Goal: Information Seeking & Learning: Learn about a topic

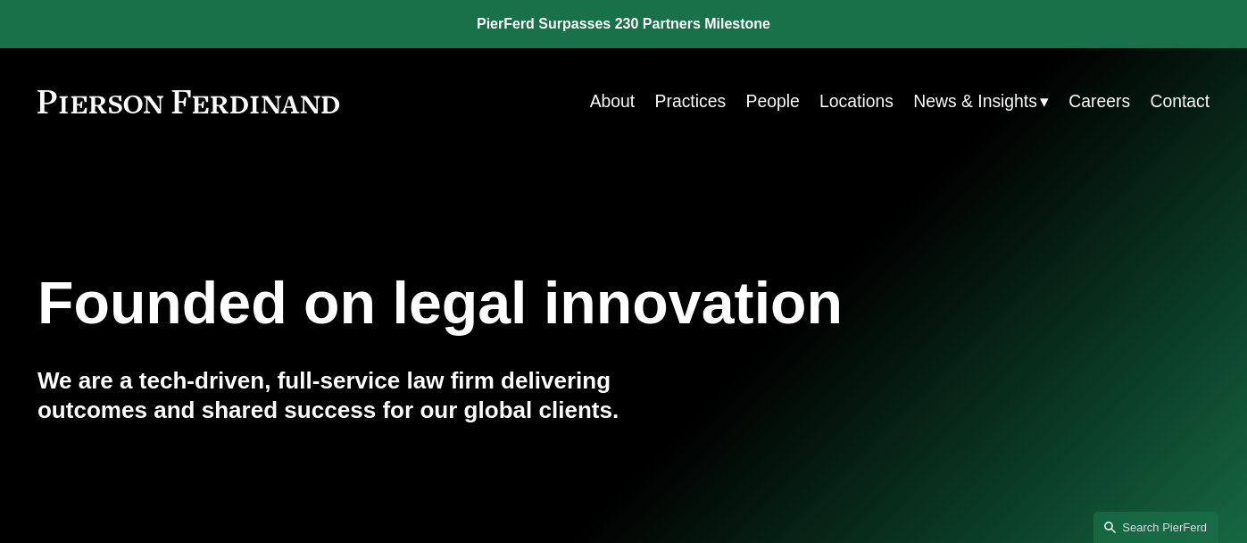
click at [778, 106] on link "People" at bounding box center [773, 101] width 54 height 35
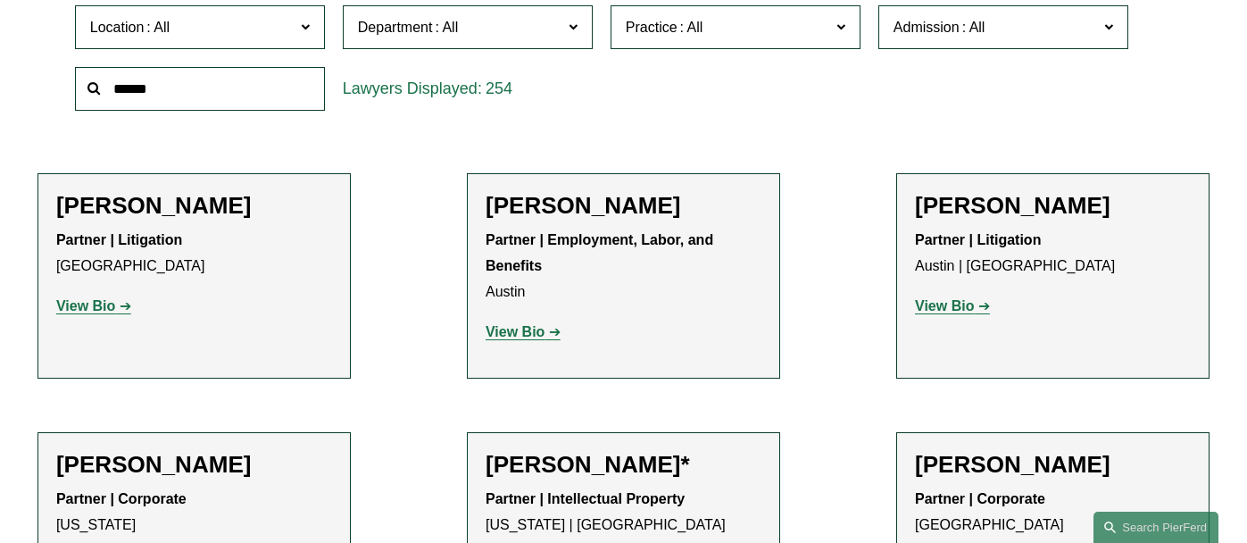
scroll to position [589, 0]
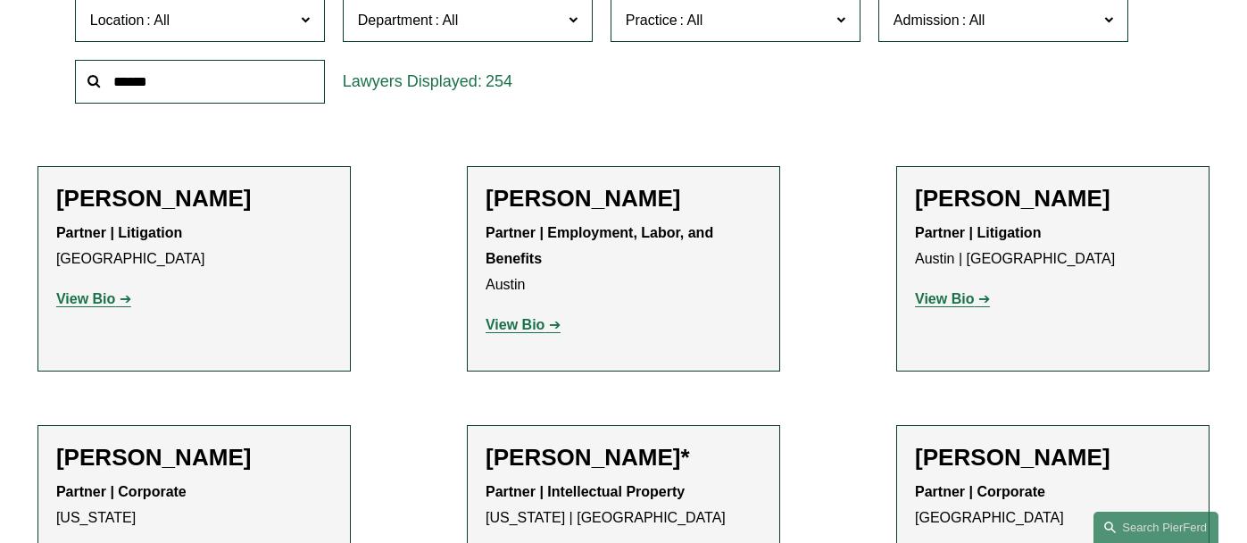
click at [141, 91] on input "text" at bounding box center [200, 82] width 250 height 44
type input "******"
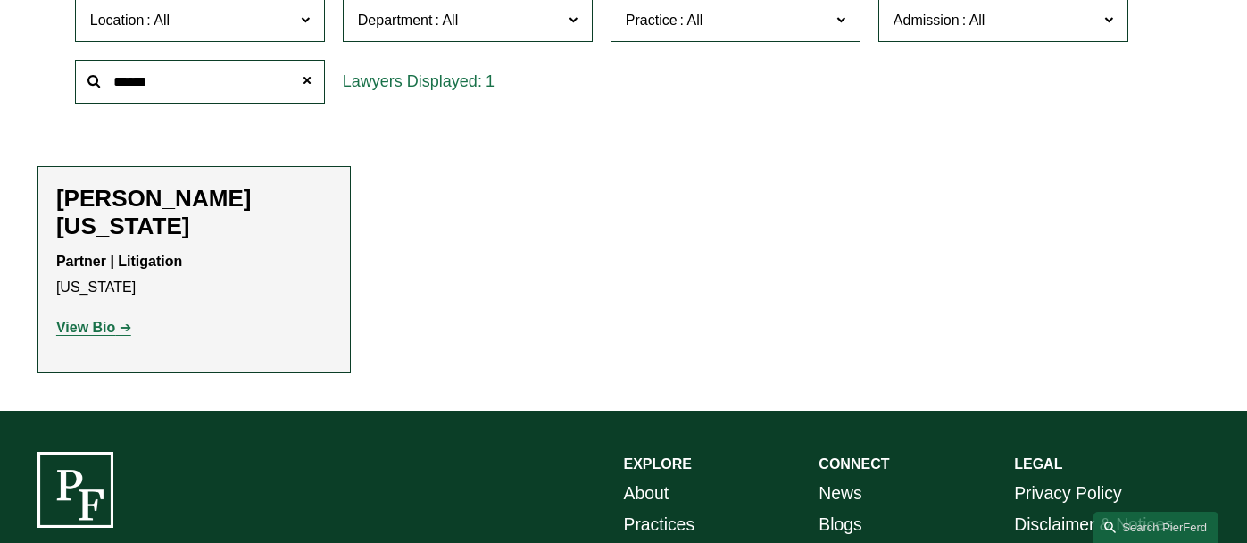
click at [69, 320] on strong "View Bio" at bounding box center [85, 327] width 59 height 15
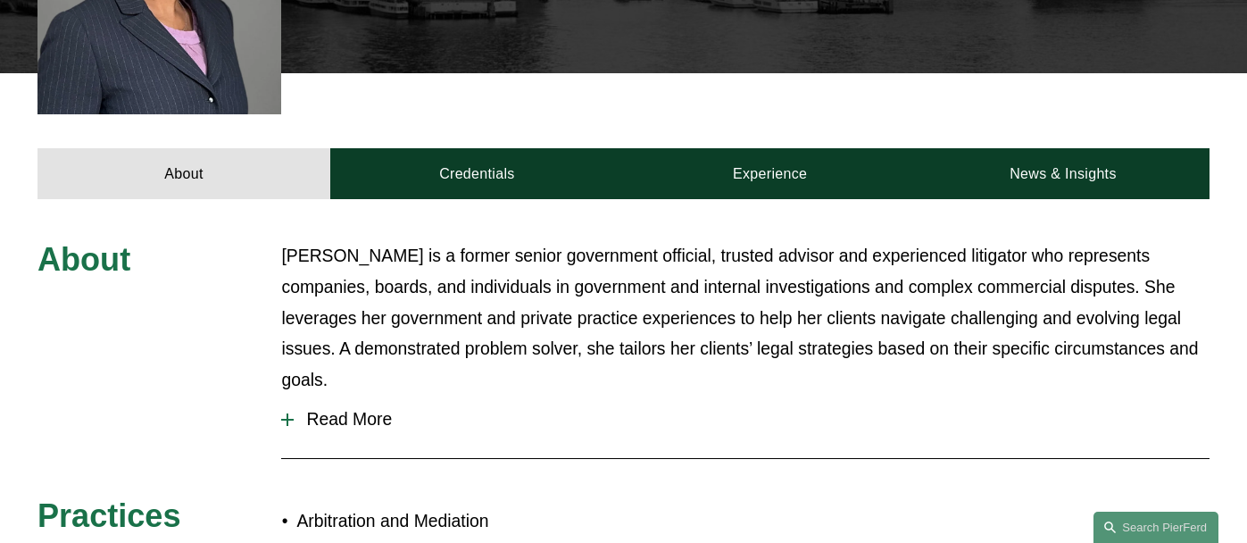
scroll to position [636, 0]
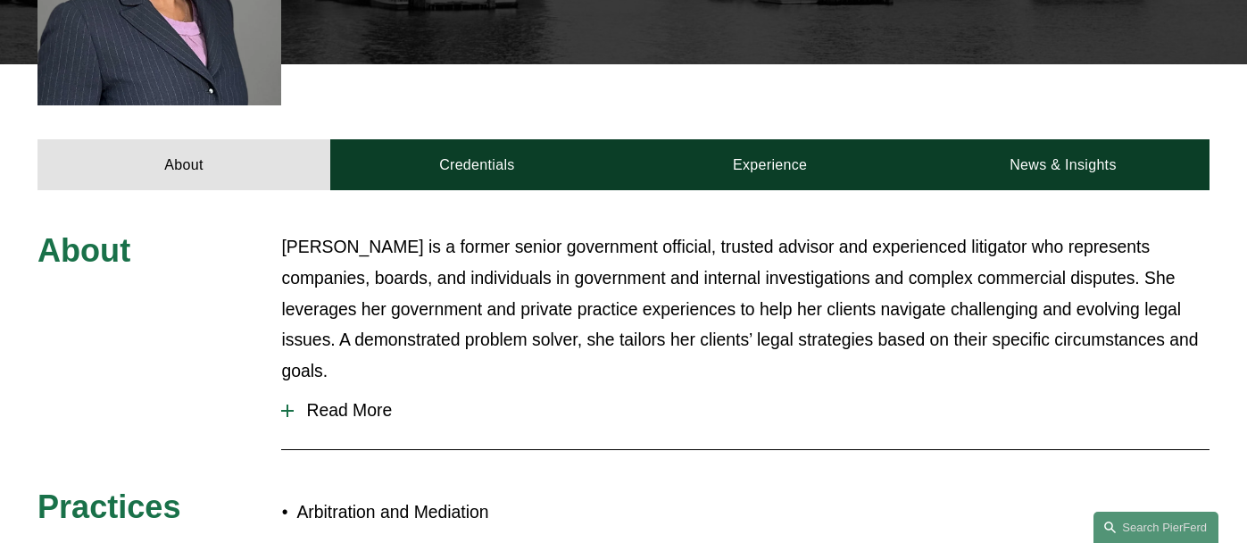
click at [361, 400] on span "Read More" at bounding box center [752, 410] width 916 height 21
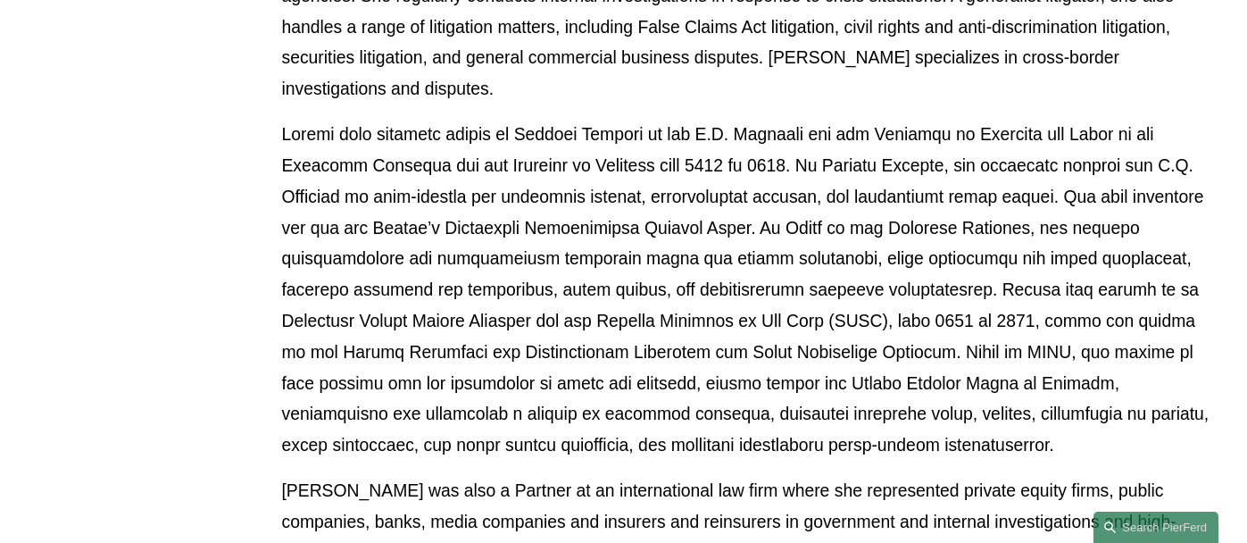
scroll to position [1153, 0]
click at [269, 359] on div "About Alicia is a former senior government official, trusted advisor and experi…" at bounding box center [623, 409] width 1247 height 1390
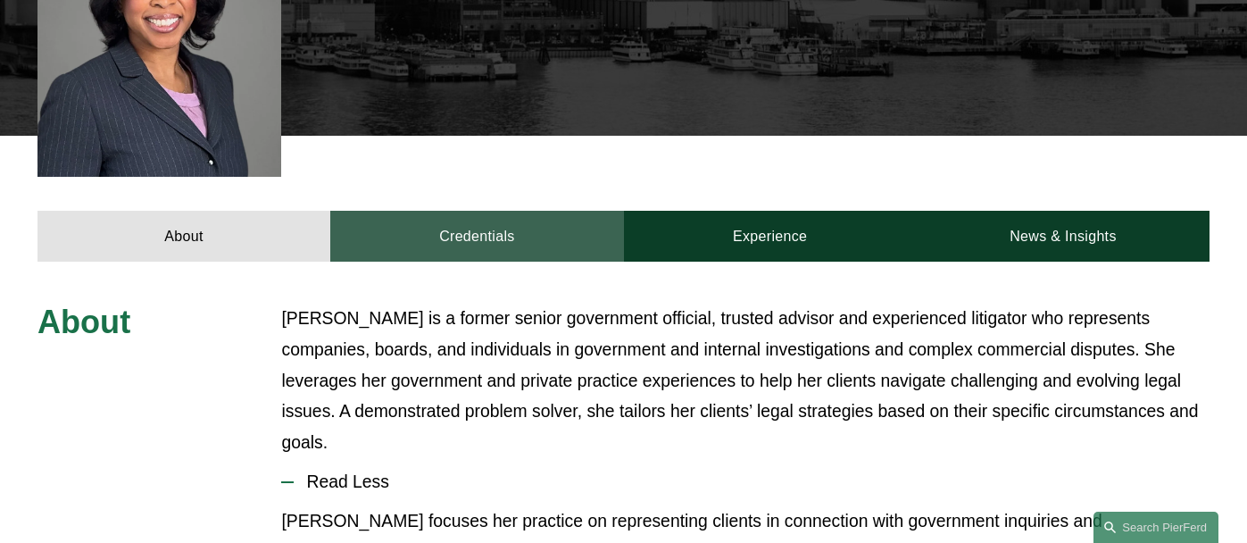
scroll to position [564, 0]
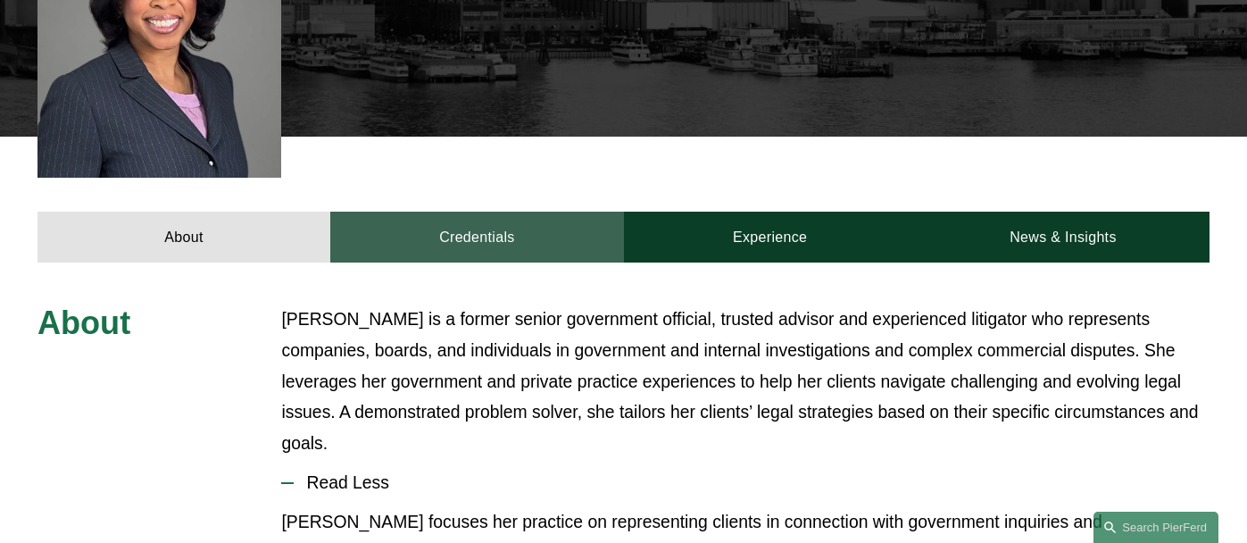
click at [448, 212] on link "Credentials" at bounding box center [476, 237] width 293 height 50
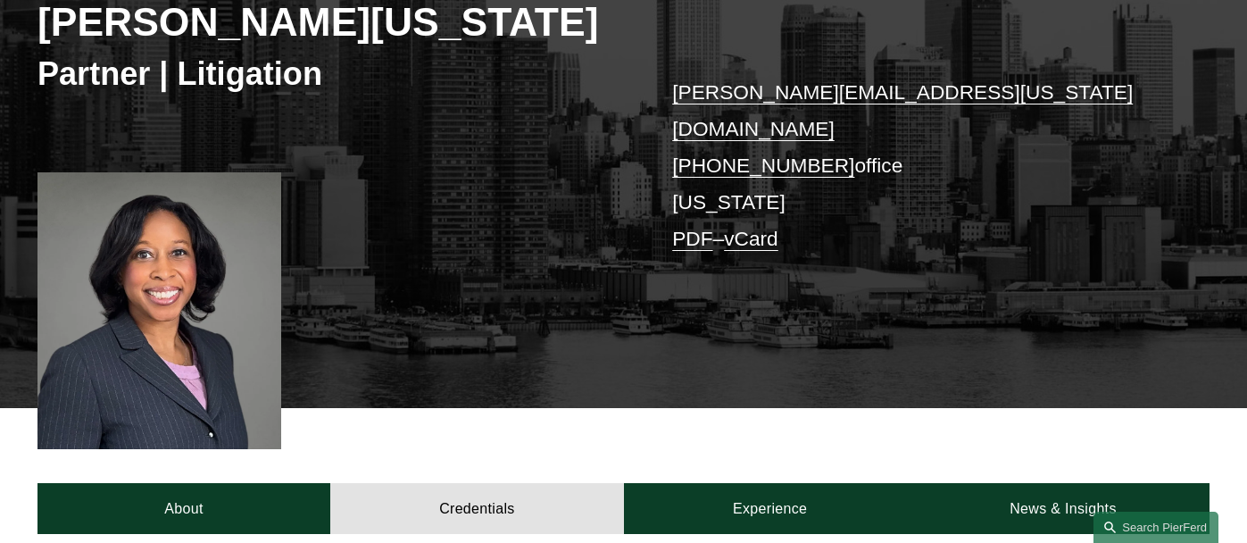
scroll to position [290, 0]
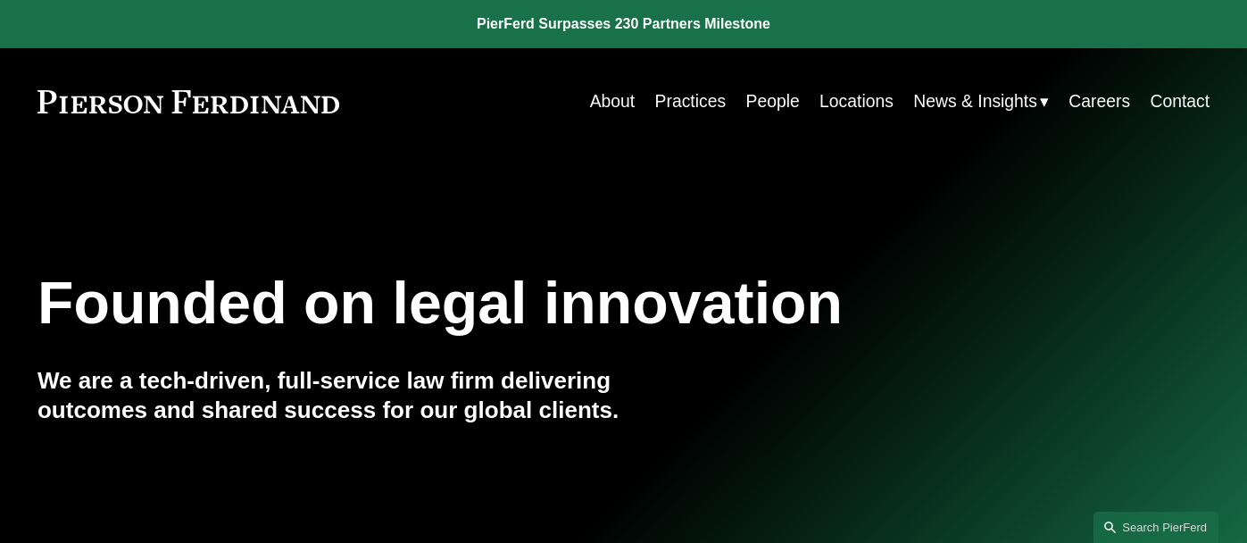
click at [776, 99] on link "People" at bounding box center [773, 101] width 54 height 35
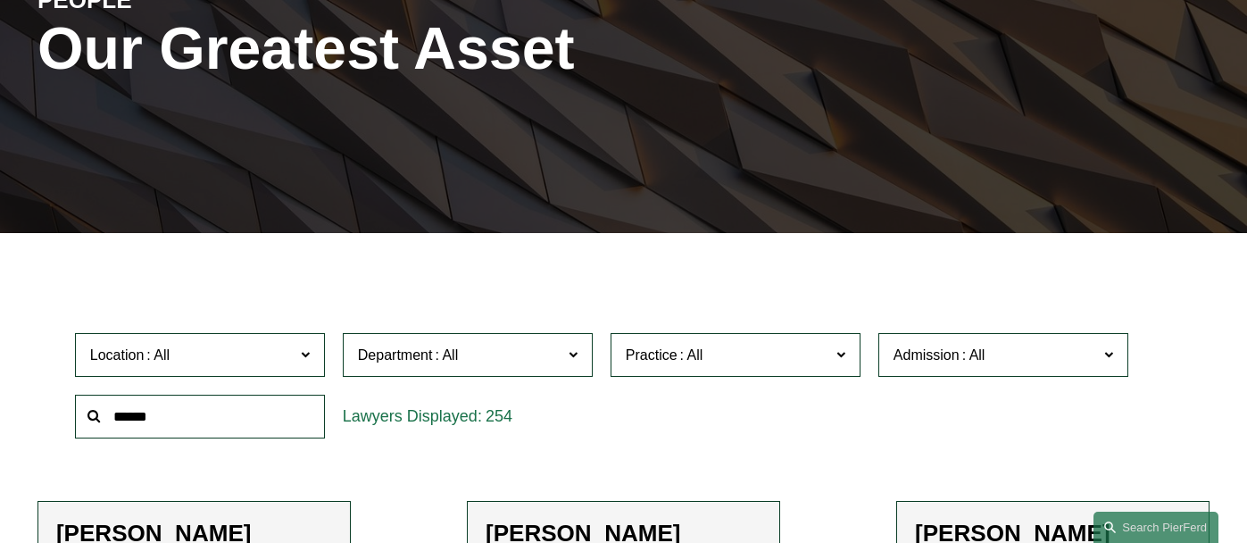
scroll to position [295, 0]
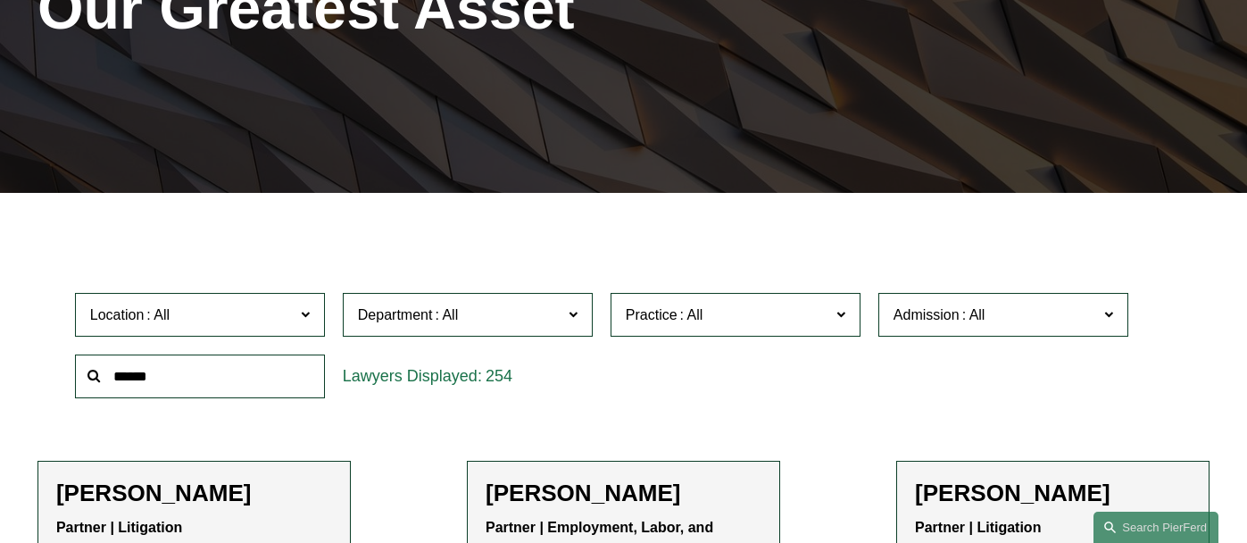
click at [234, 374] on input "text" at bounding box center [200, 376] width 250 height 44
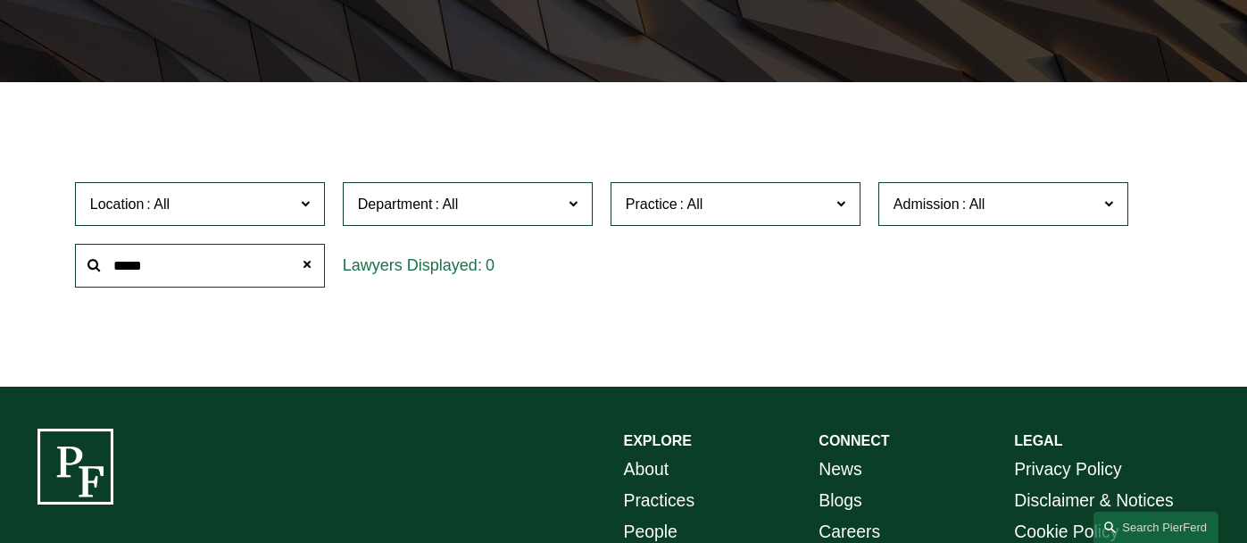
scroll to position [467, 0]
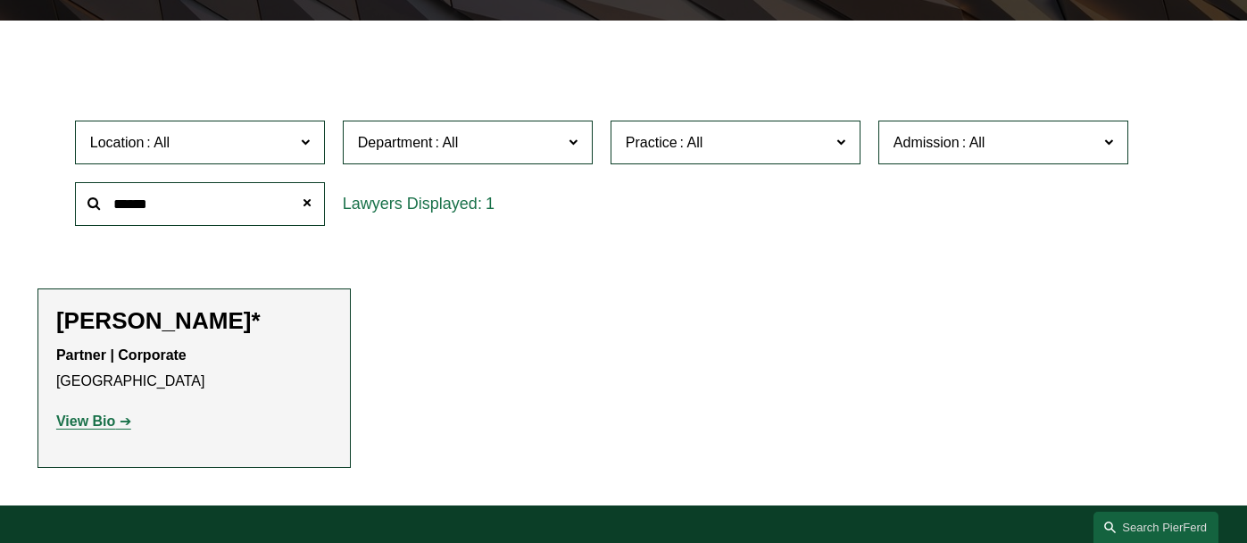
type input "******"
drag, startPoint x: 229, startPoint y: 203, endPoint x: 81, endPoint y: 419, distance: 262.6
click at [81, 419] on strong "View Bio" at bounding box center [85, 420] width 59 height 15
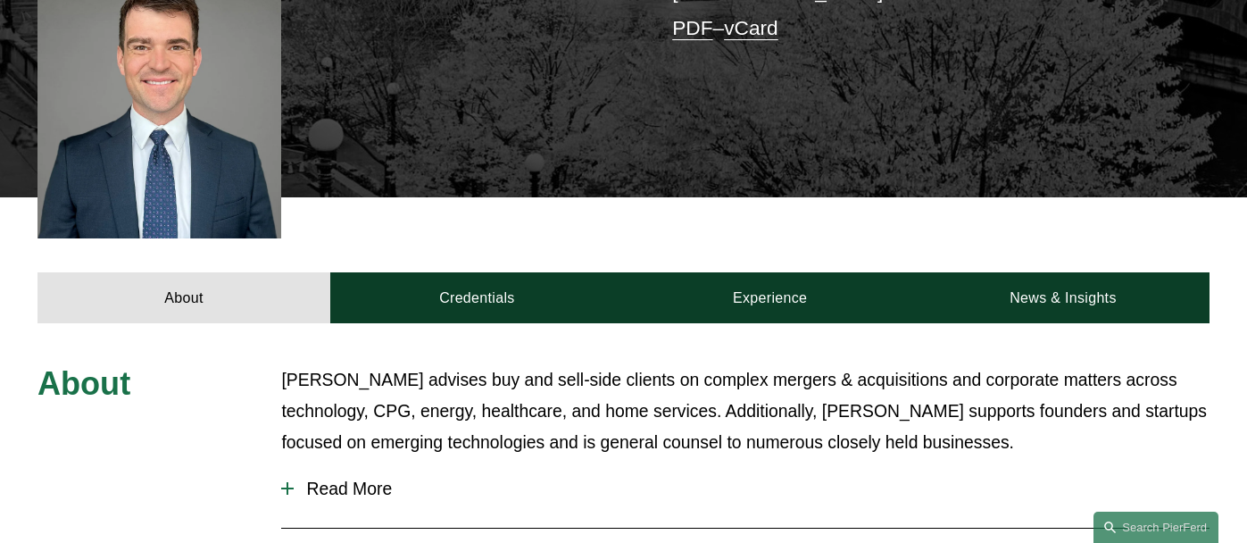
scroll to position [526, 0]
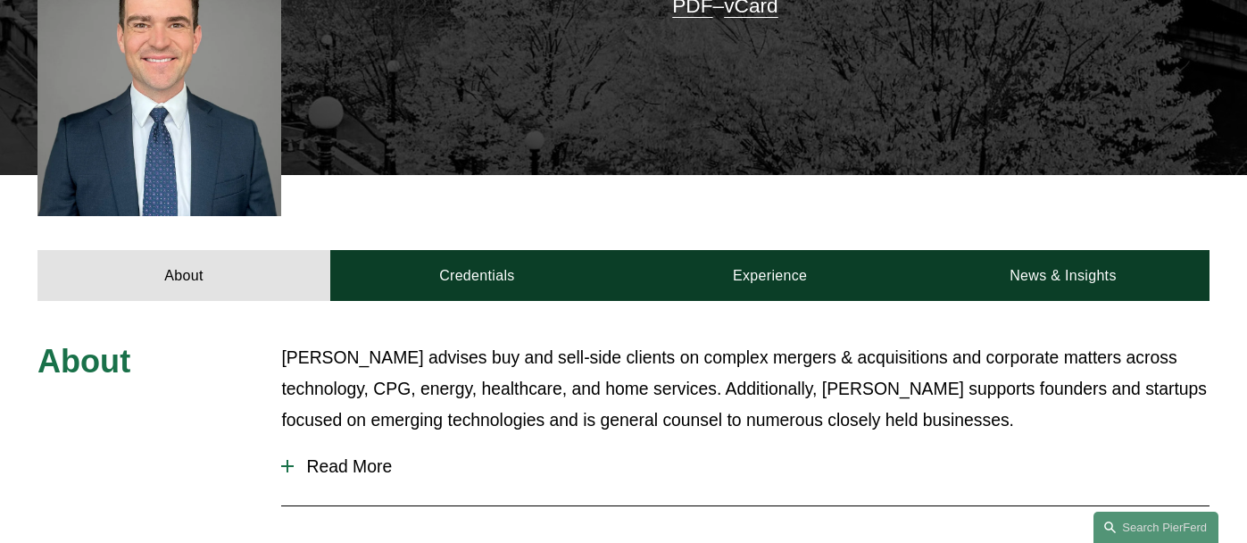
click at [322, 456] on span "Read More" at bounding box center [752, 466] width 916 height 21
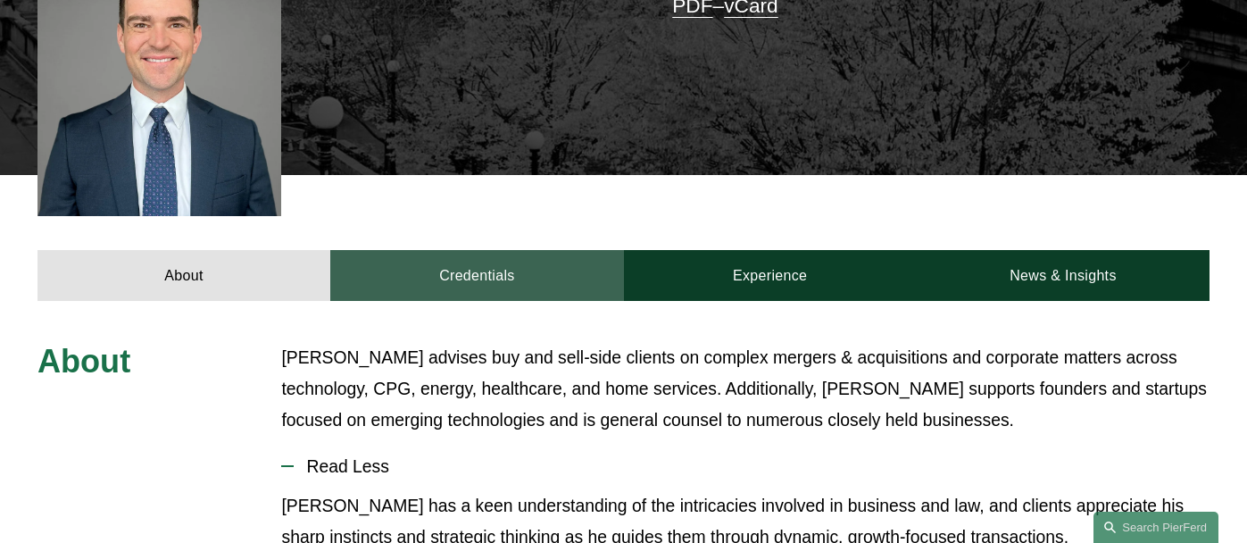
click at [458, 252] on link "Credentials" at bounding box center [476, 275] width 293 height 50
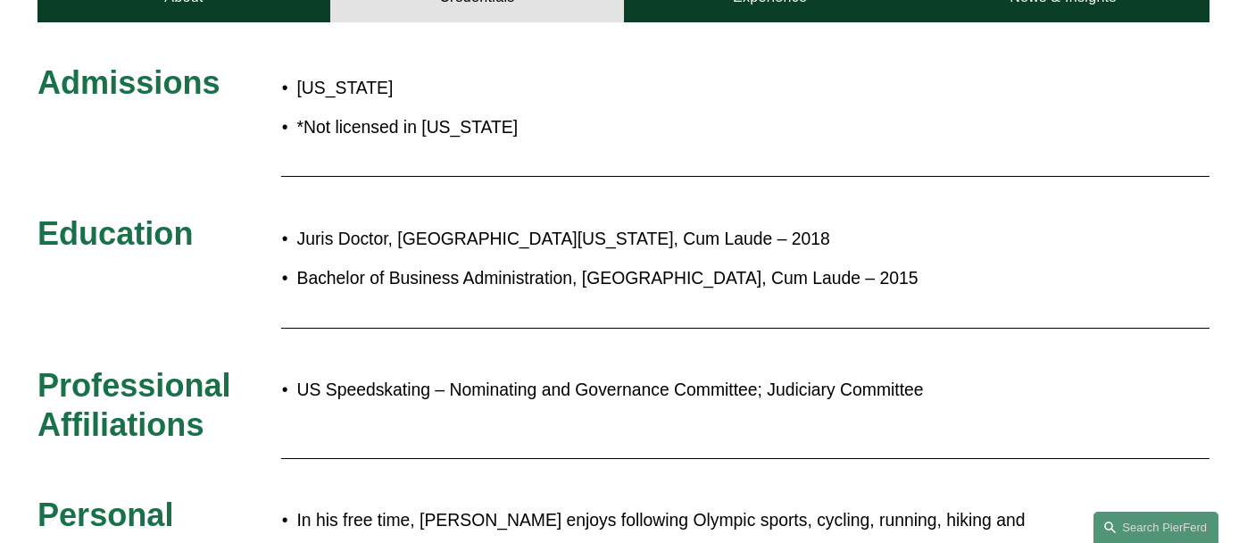
scroll to position [712, 0]
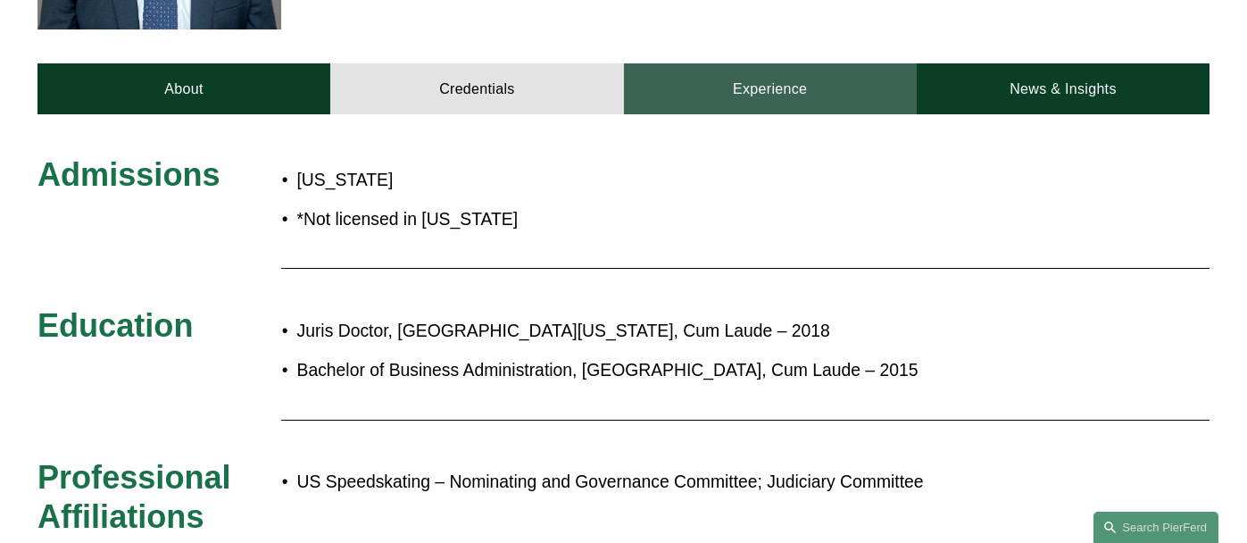
click at [708, 72] on link "Experience" at bounding box center [770, 88] width 293 height 50
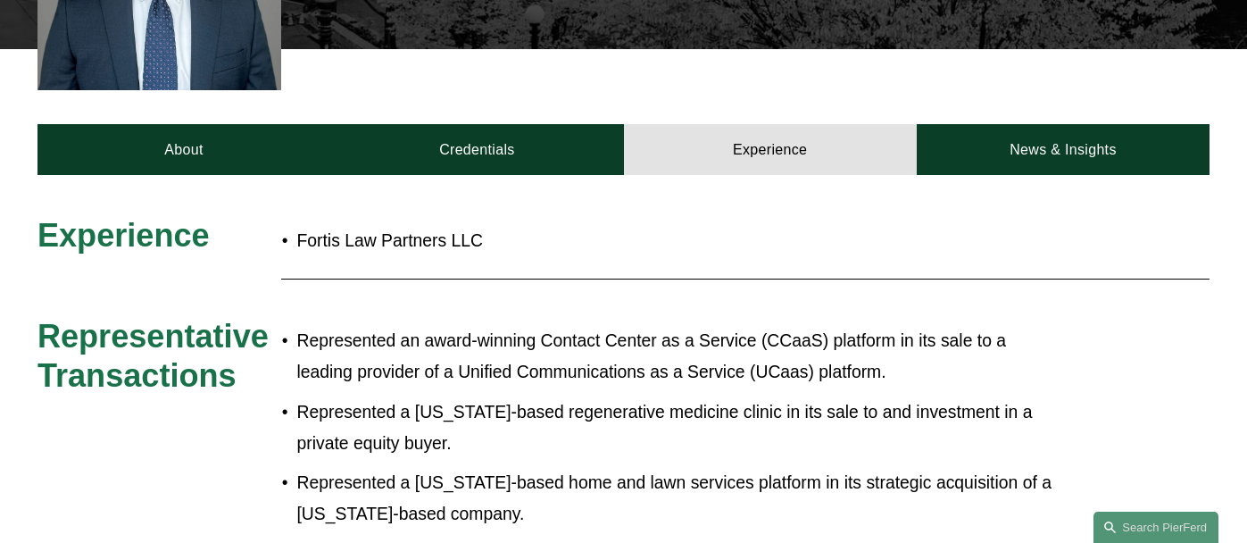
scroll to position [539, 0]
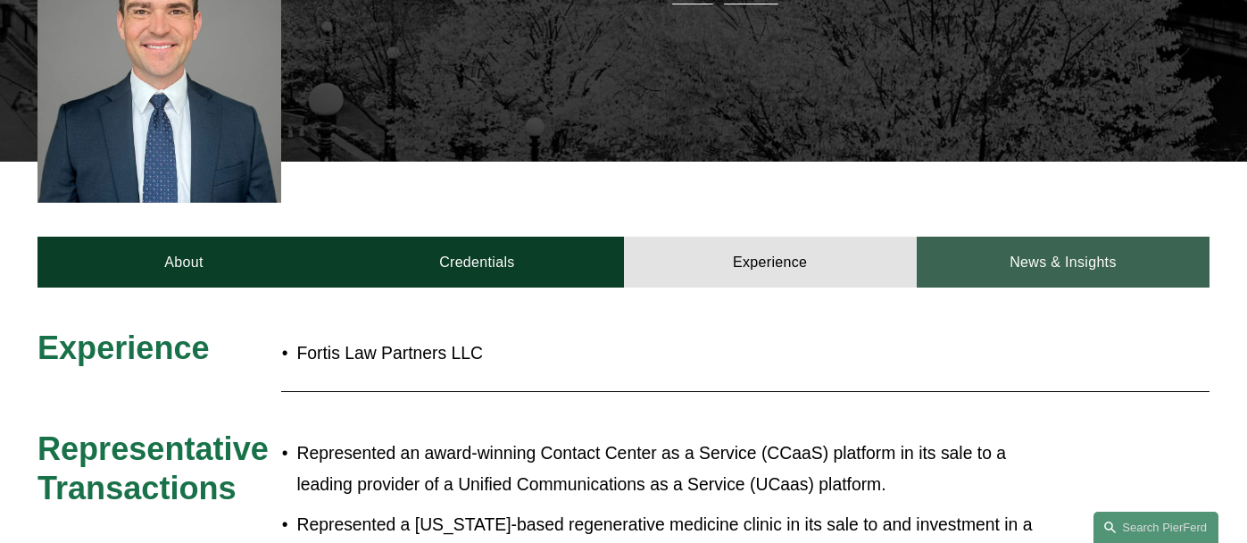
click at [1000, 237] on link "News & Insights" at bounding box center [1063, 262] width 293 height 50
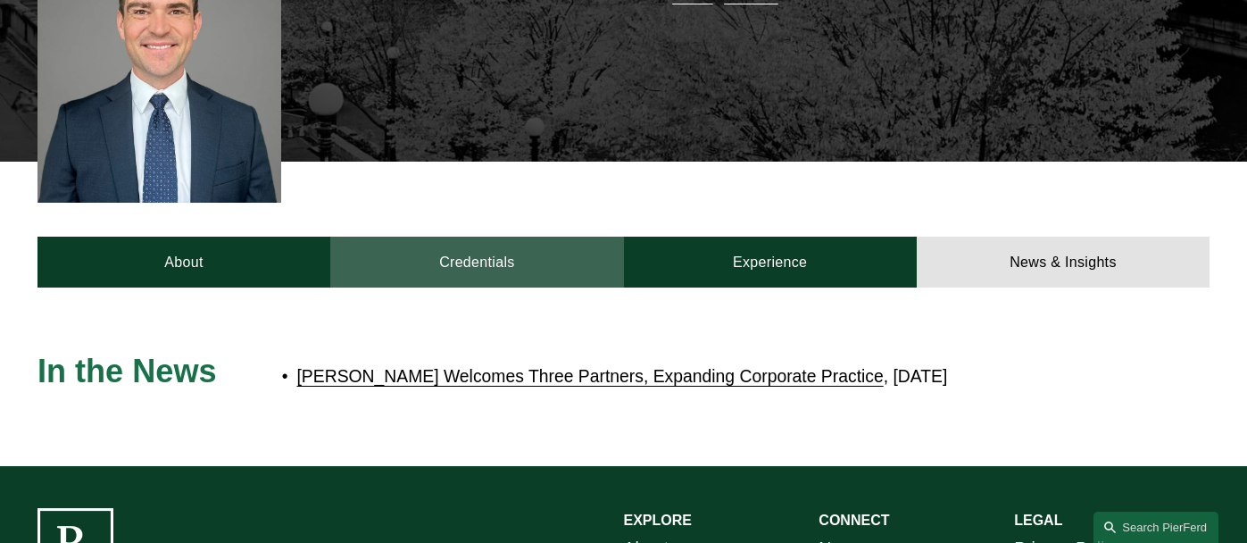
click at [479, 237] on link "Credentials" at bounding box center [476, 262] width 293 height 50
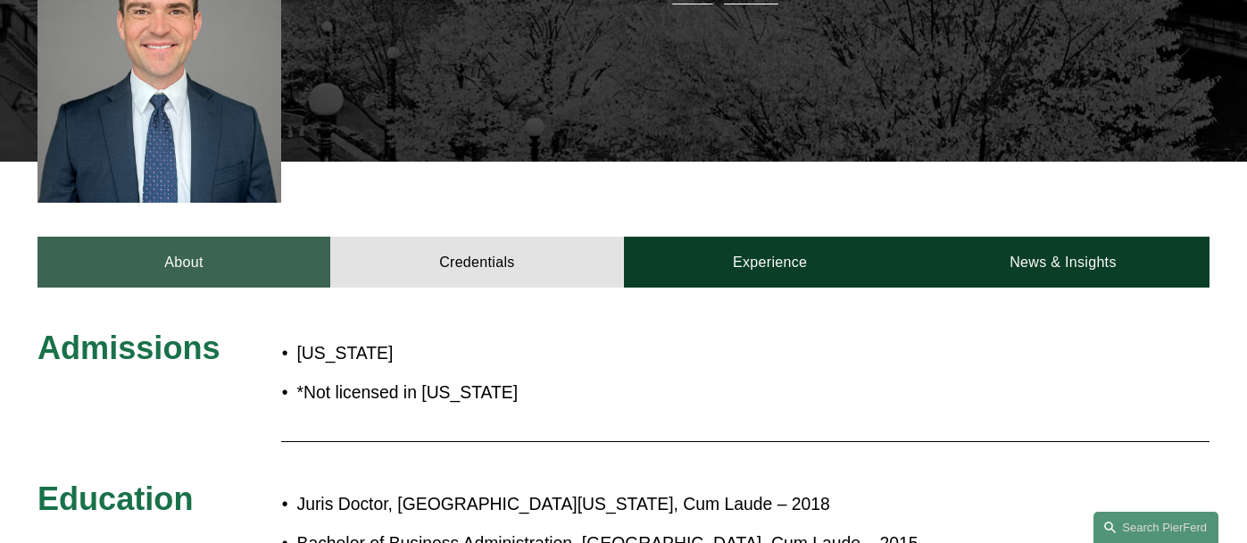
click at [253, 237] on link "About" at bounding box center [183, 262] width 293 height 50
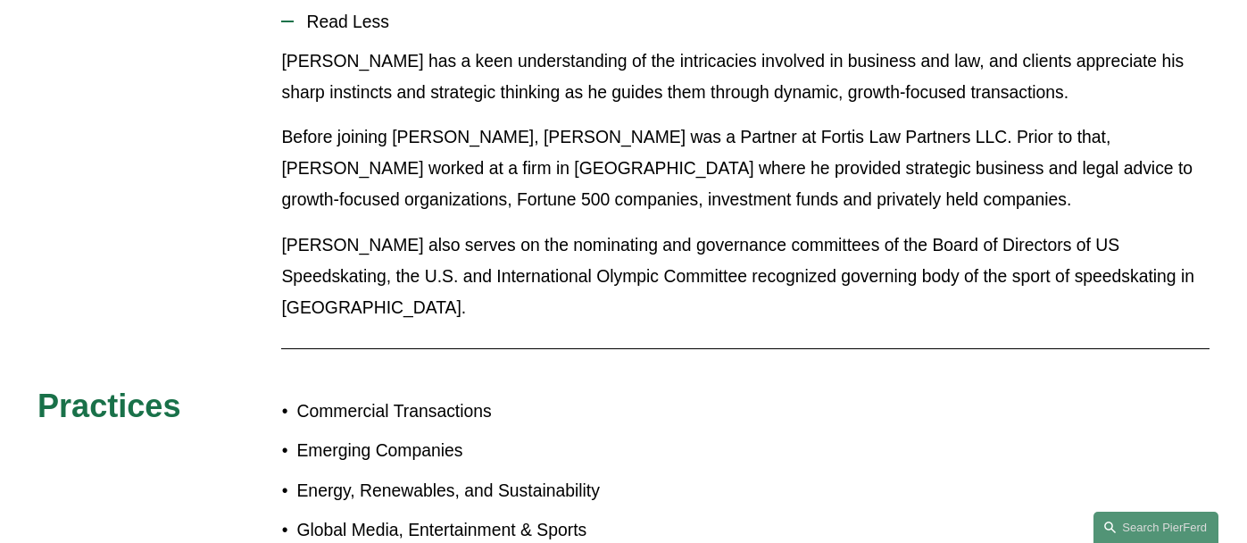
scroll to position [543, 0]
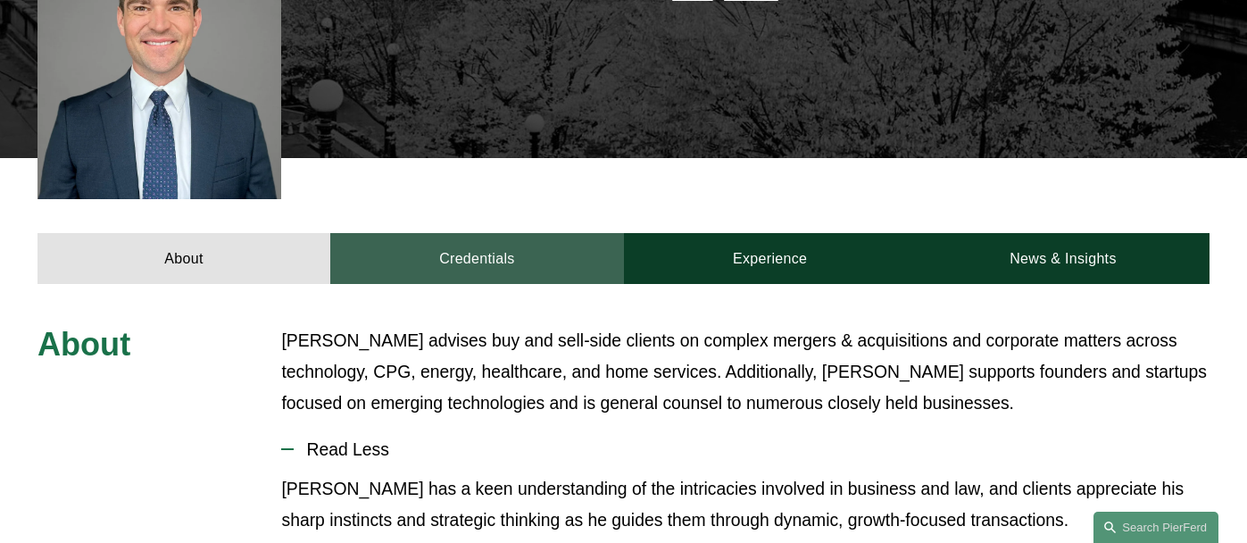
click at [519, 242] on link "Credentials" at bounding box center [476, 258] width 293 height 50
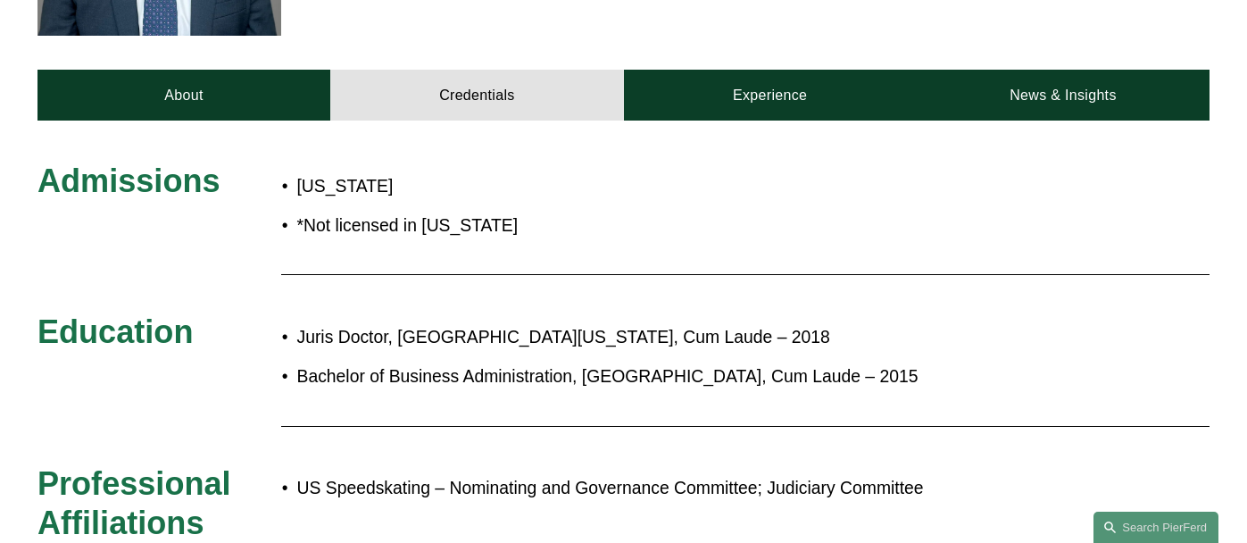
scroll to position [691, 0]
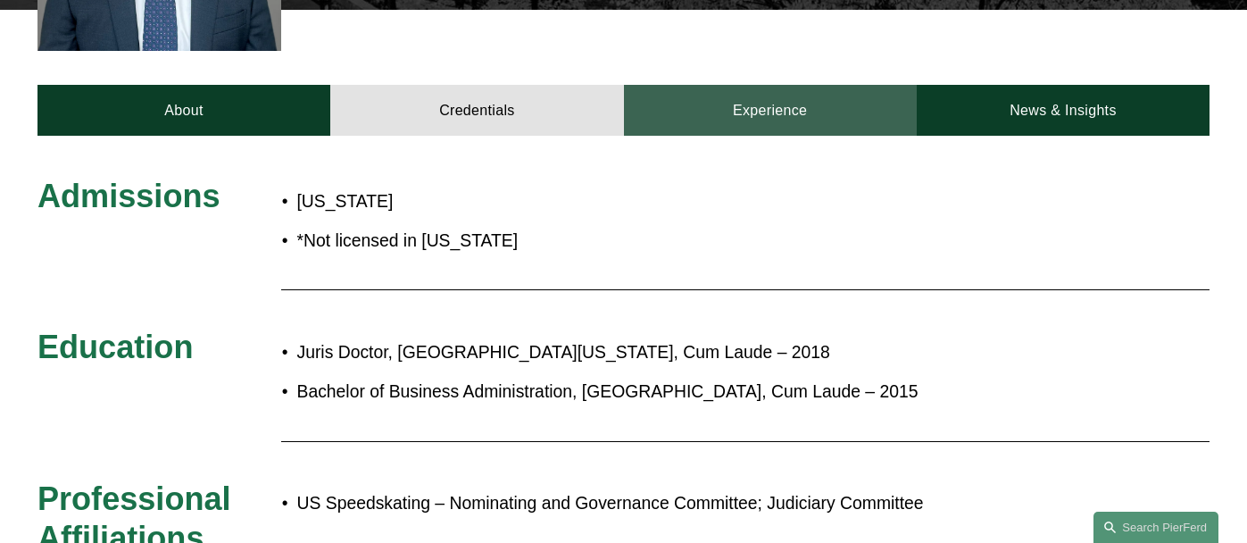
click at [781, 85] on link "Experience" at bounding box center [770, 110] width 293 height 50
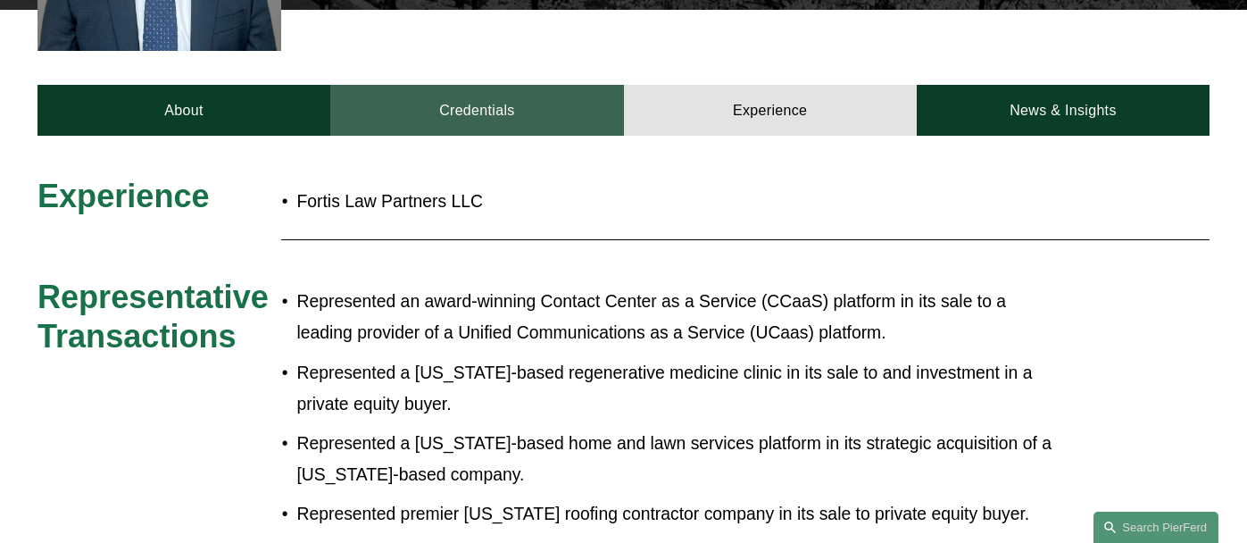
click at [520, 85] on link "Credentials" at bounding box center [476, 110] width 293 height 50
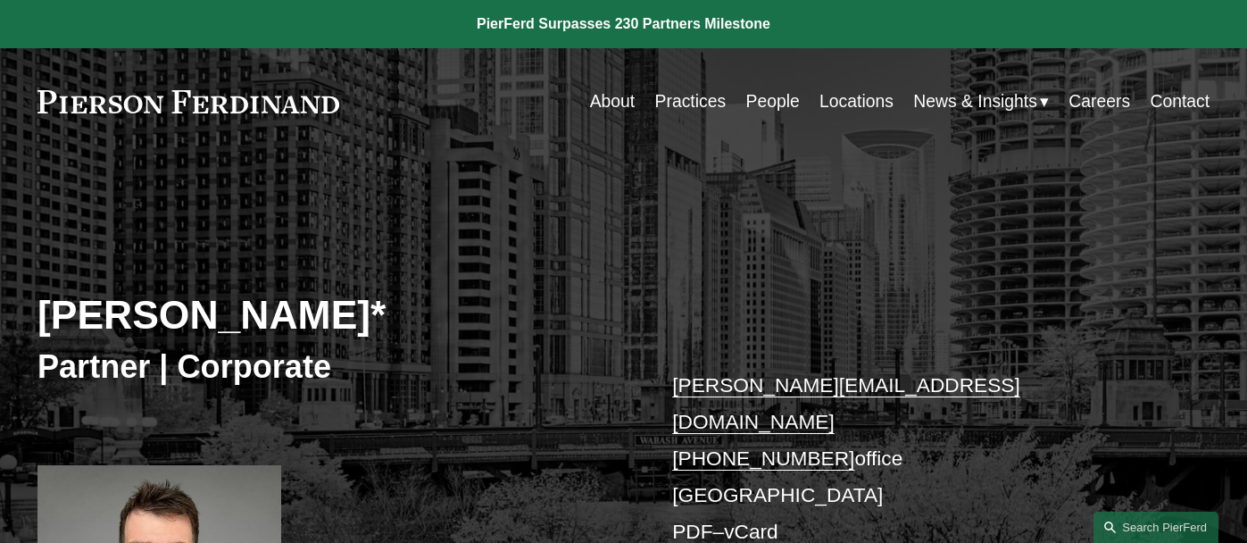
scroll to position [0, 0]
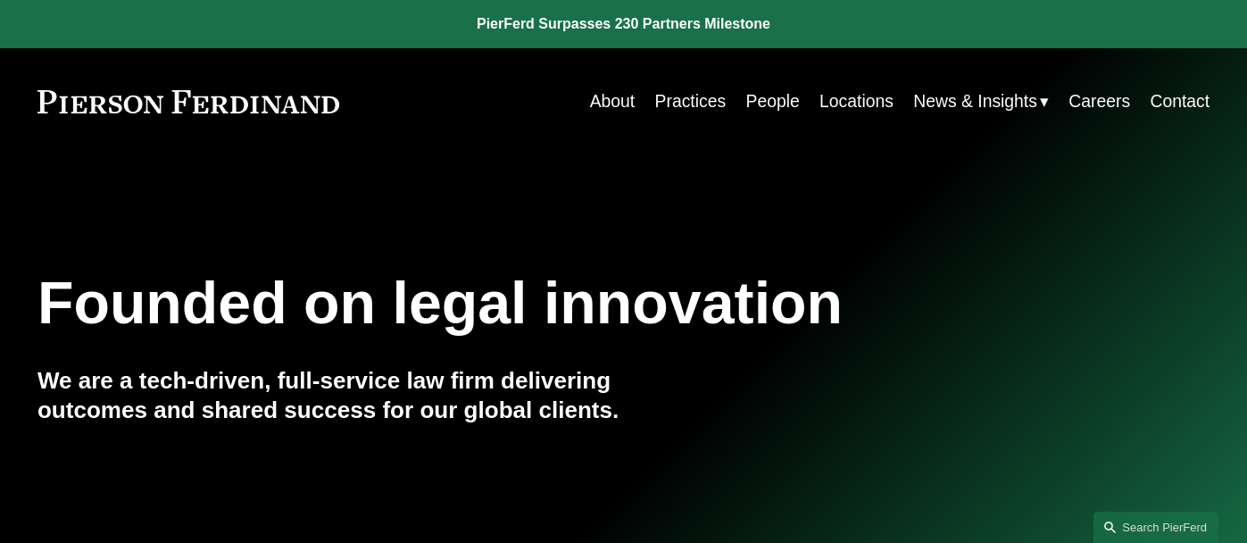
click at [769, 105] on link "People" at bounding box center [773, 101] width 54 height 35
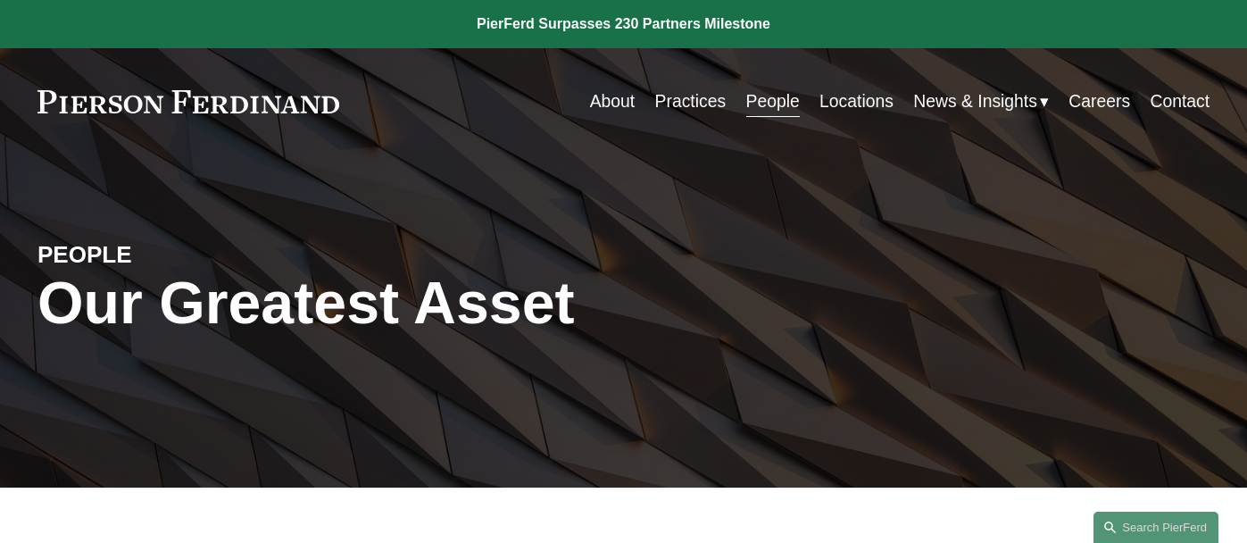
scroll to position [343, 0]
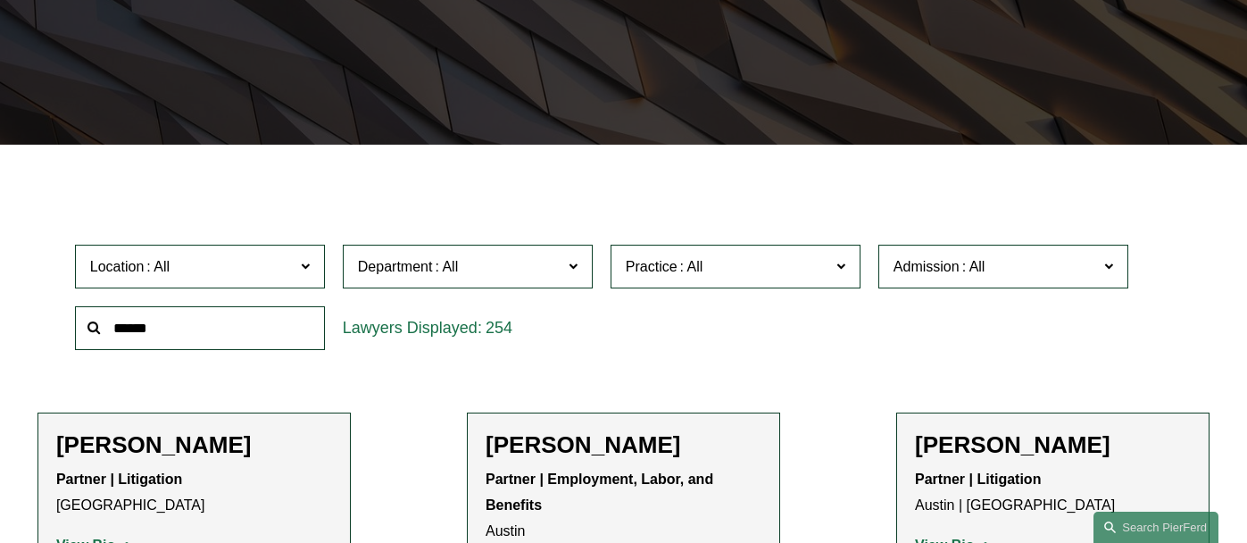
click at [233, 327] on input "text" at bounding box center [200, 328] width 250 height 44
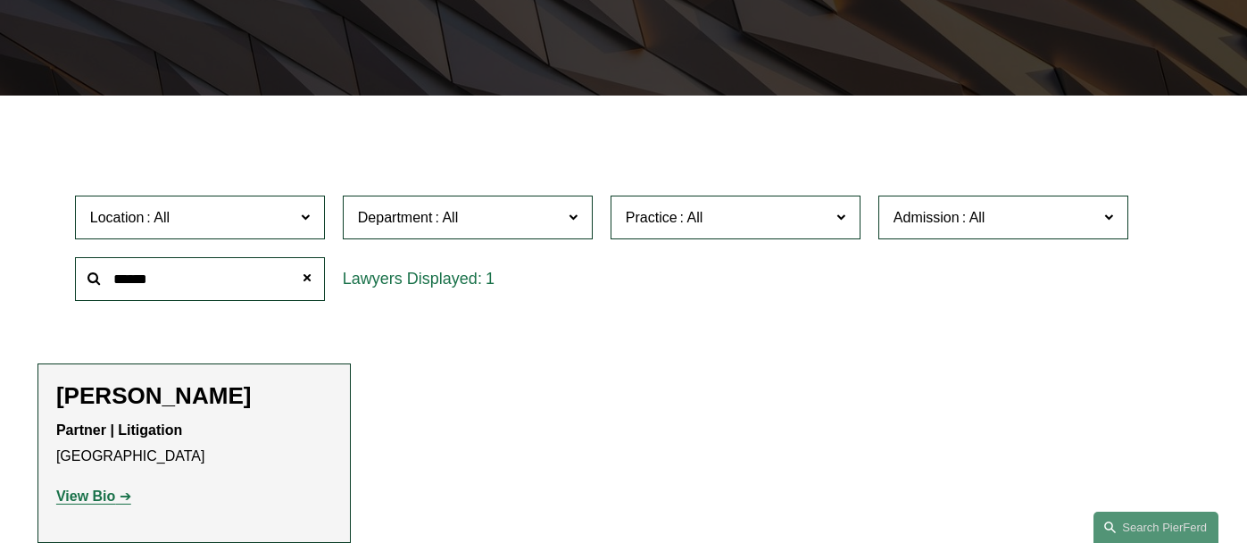
scroll to position [411, 0]
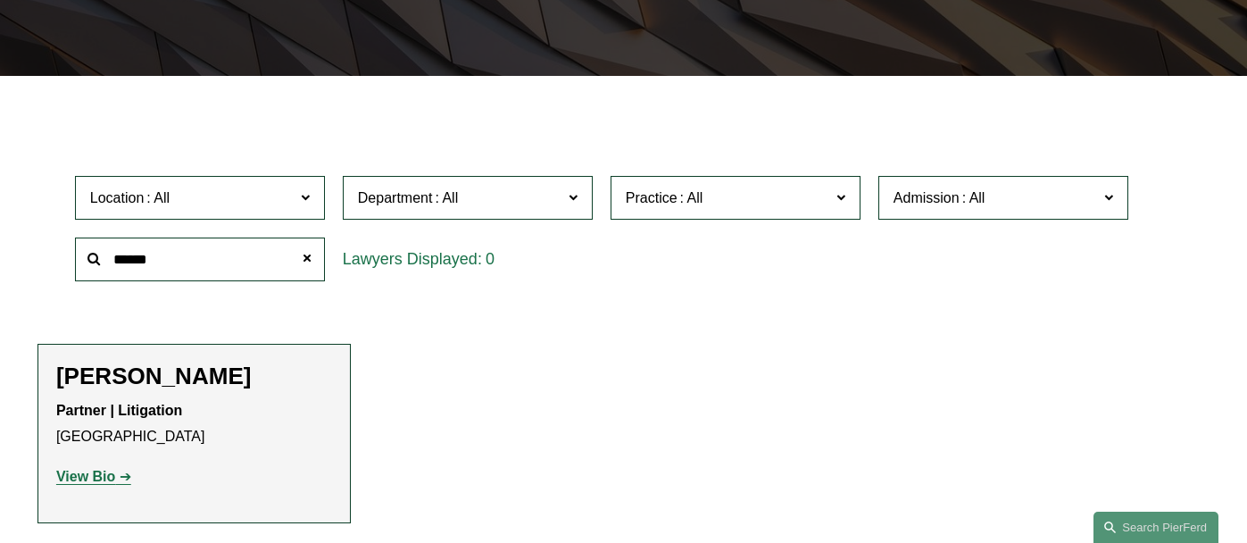
type input "******"
click at [74, 472] on strong "View Bio" at bounding box center [85, 476] width 59 height 15
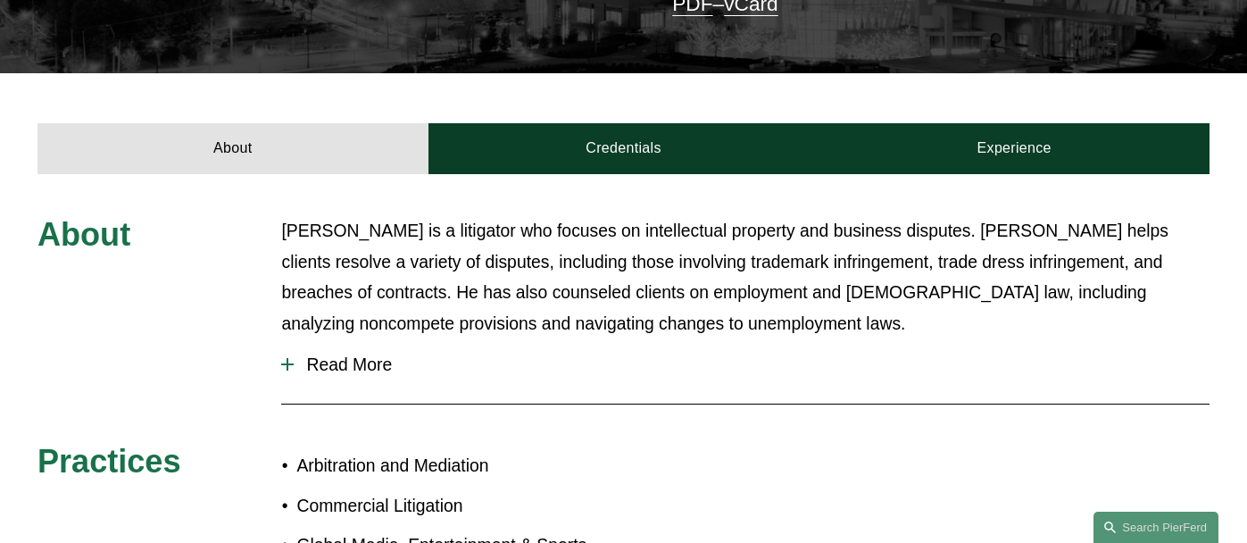
scroll to position [574, 0]
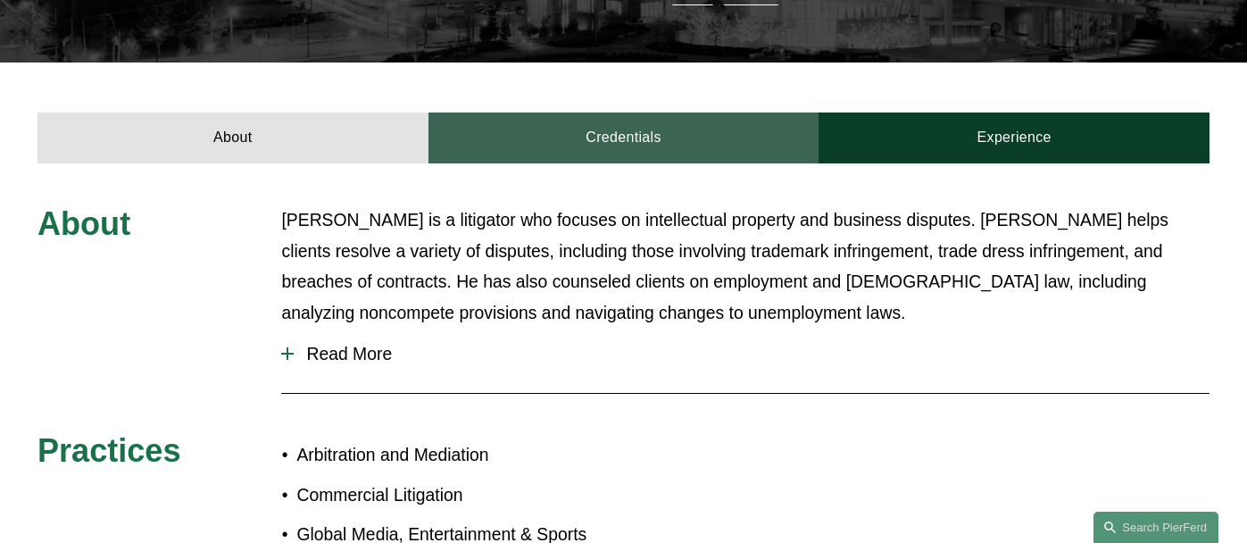
click at [596, 112] on link "Credentials" at bounding box center [623, 137] width 391 height 50
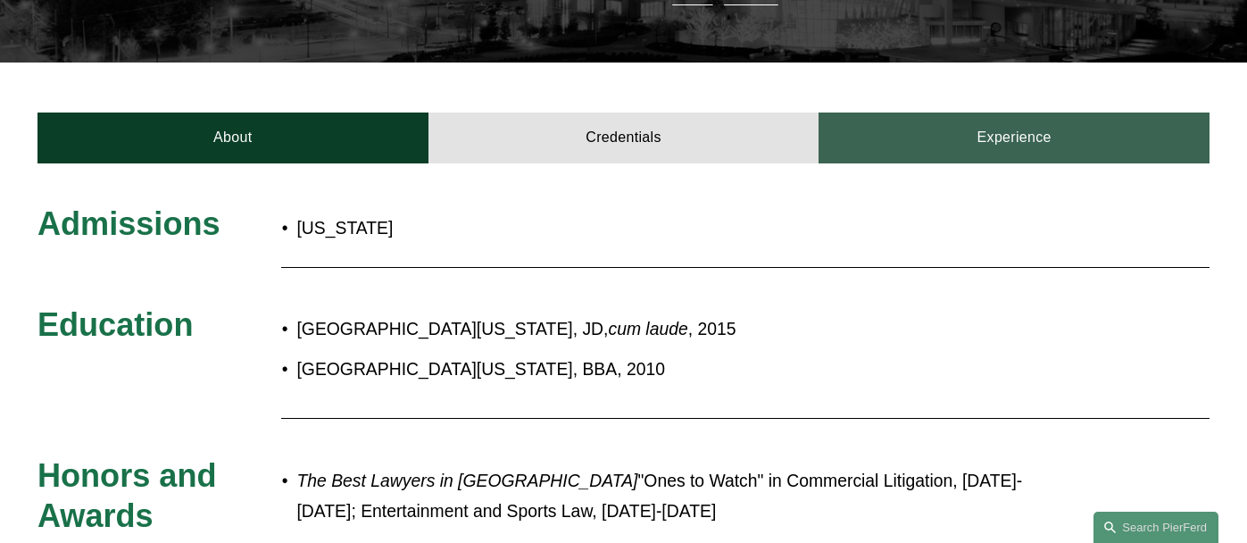
click at [1014, 112] on link "Experience" at bounding box center [1013, 137] width 391 height 50
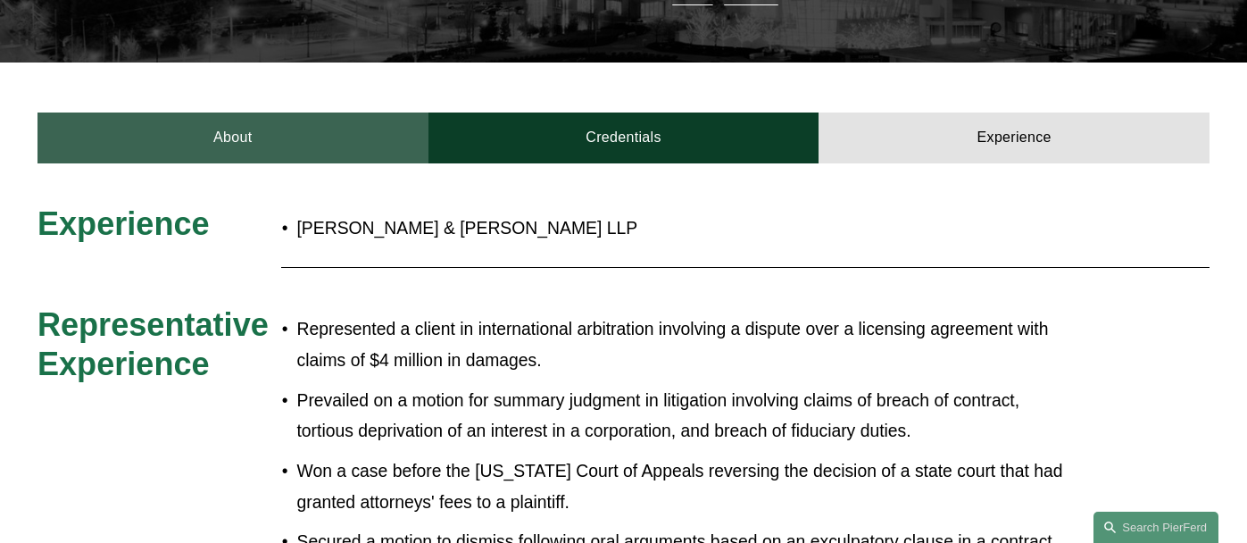
click at [282, 112] on link "About" at bounding box center [232, 137] width 391 height 50
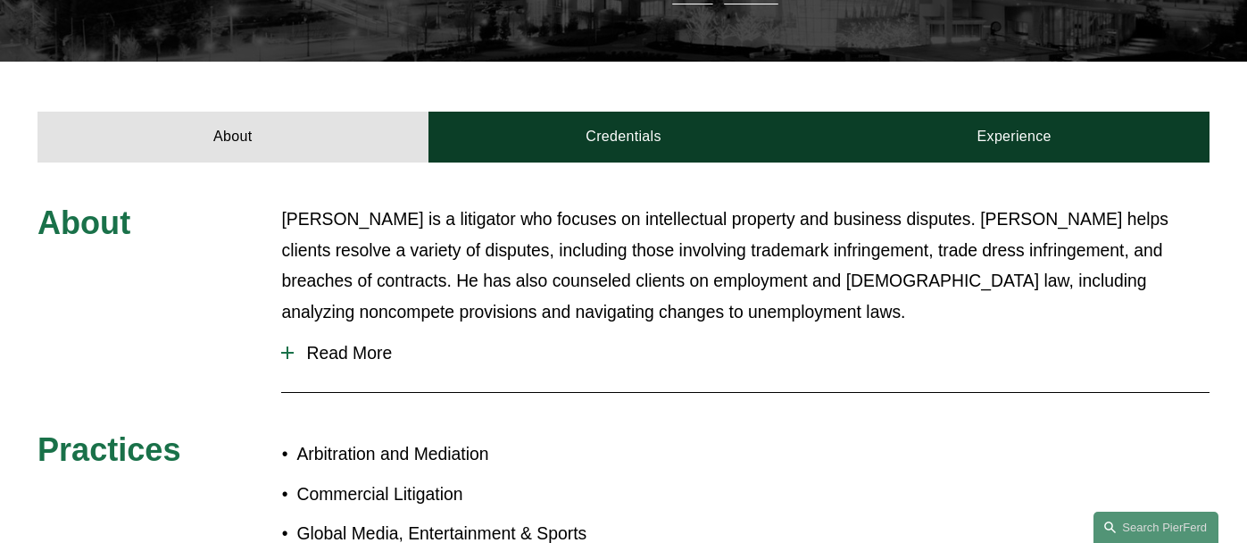
scroll to position [578, 0]
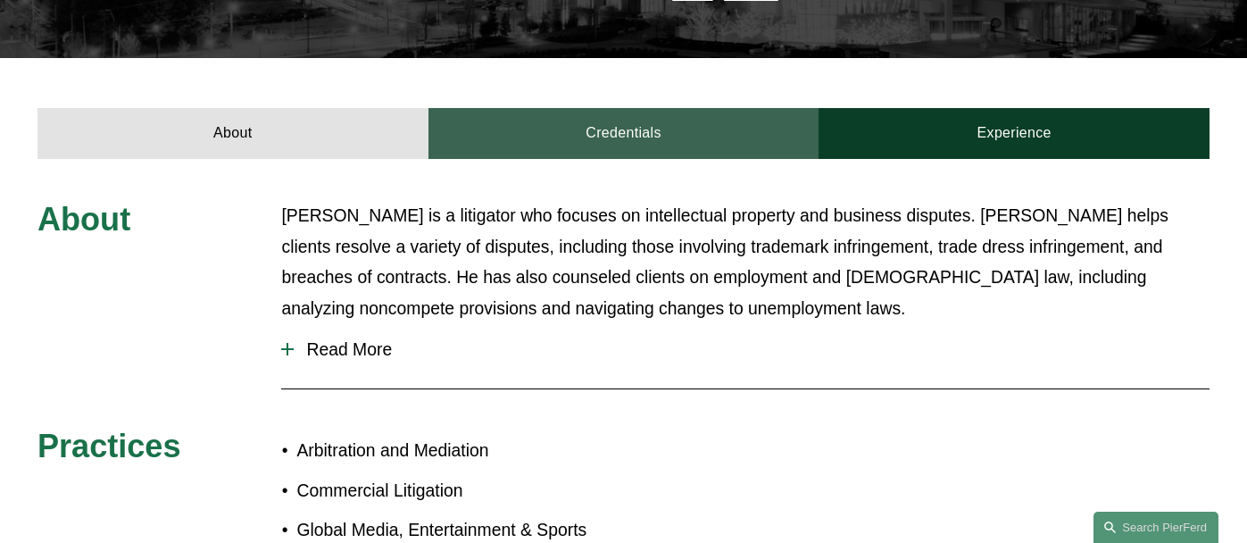
click at [632, 108] on link "Credentials" at bounding box center [623, 133] width 391 height 50
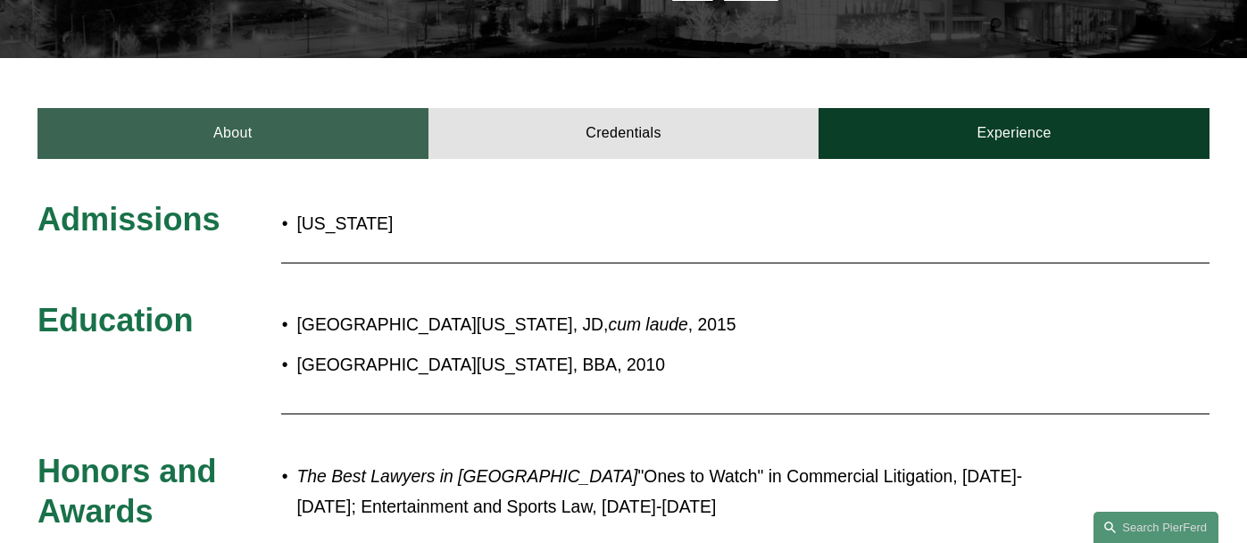
click at [245, 108] on link "About" at bounding box center [232, 133] width 391 height 50
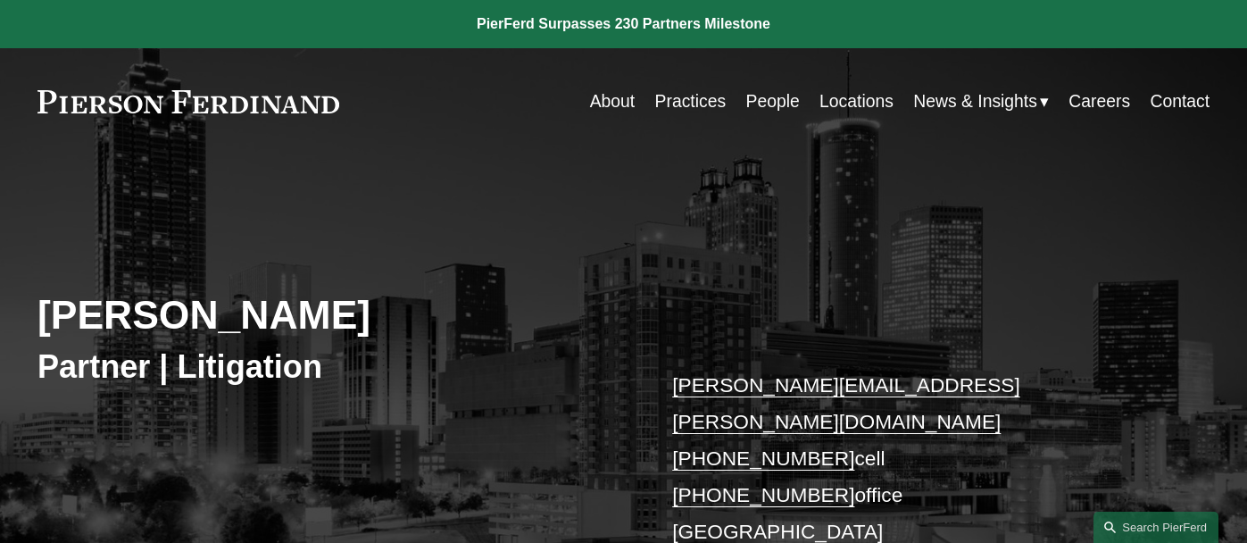
scroll to position [0, 0]
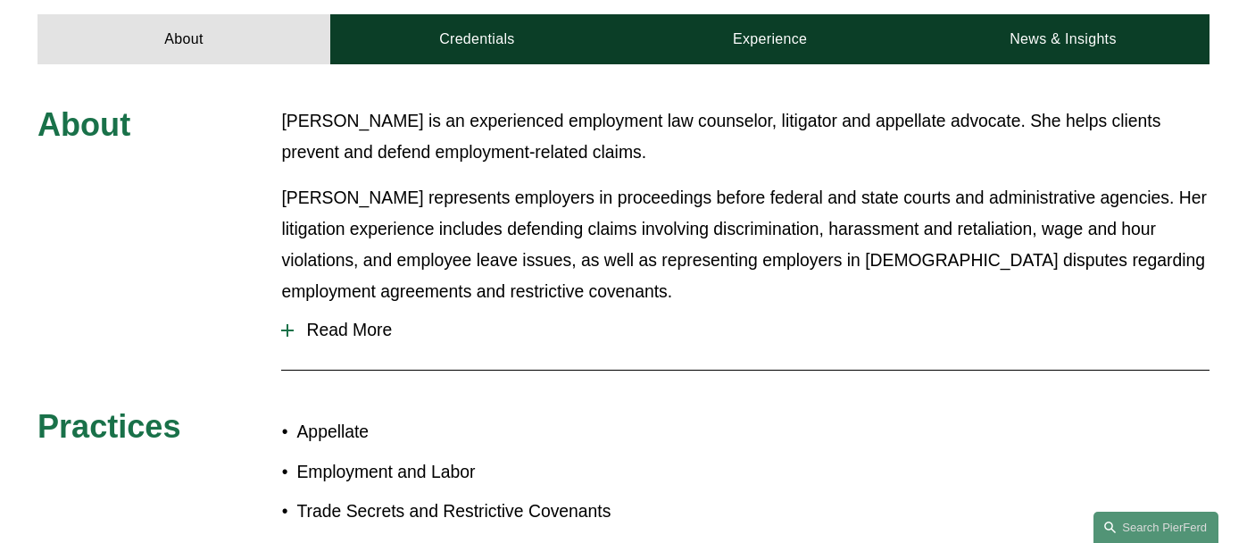
scroll to position [570, 0]
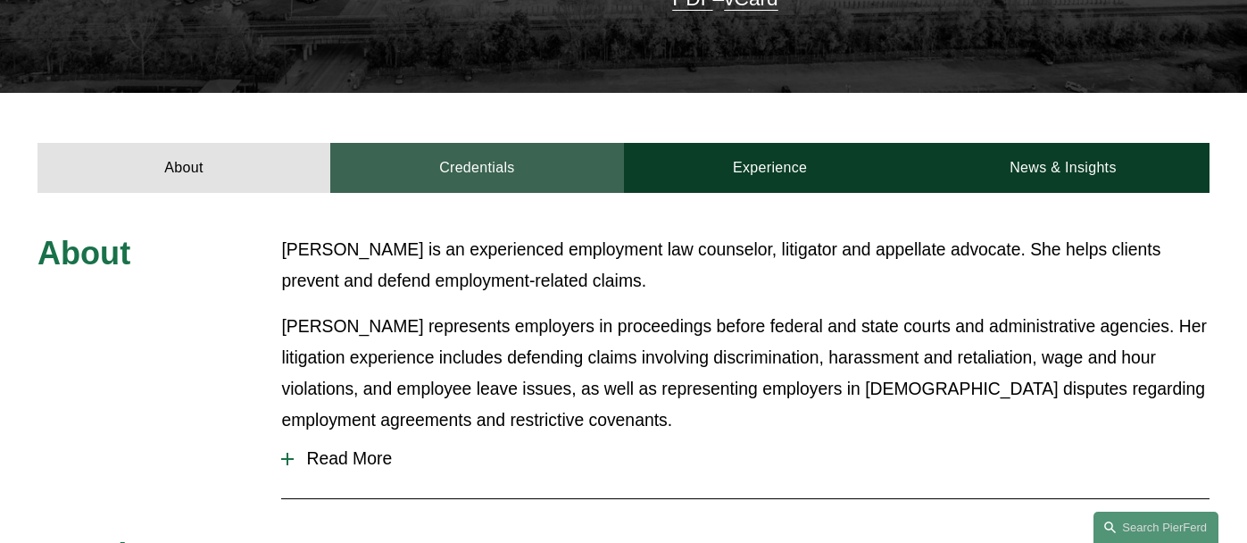
click at [503, 143] on link "Credentials" at bounding box center [476, 168] width 293 height 50
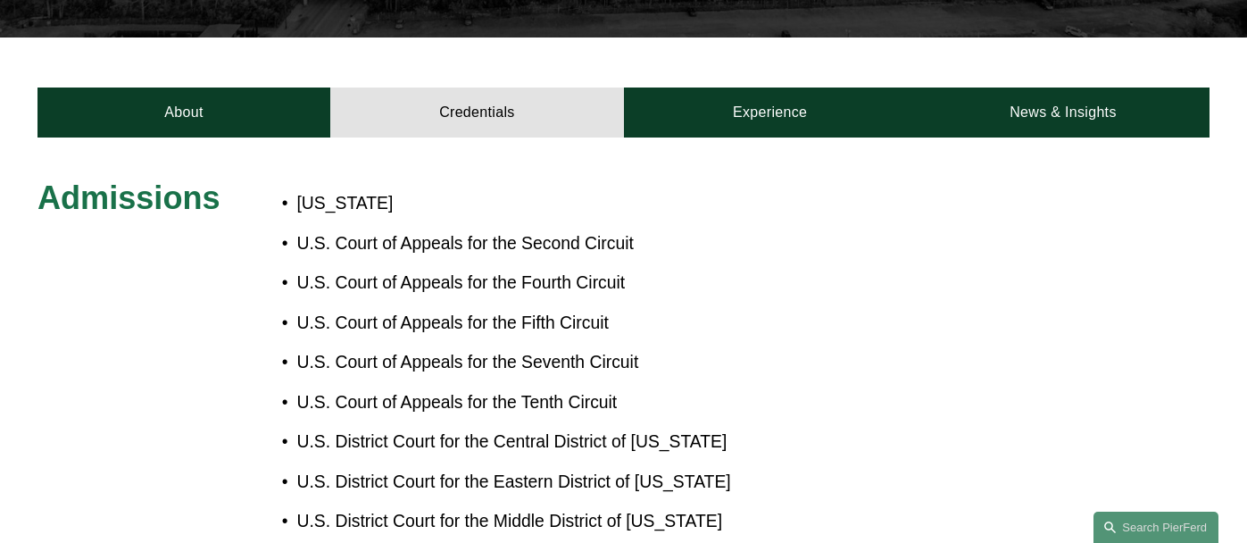
scroll to position [611, 0]
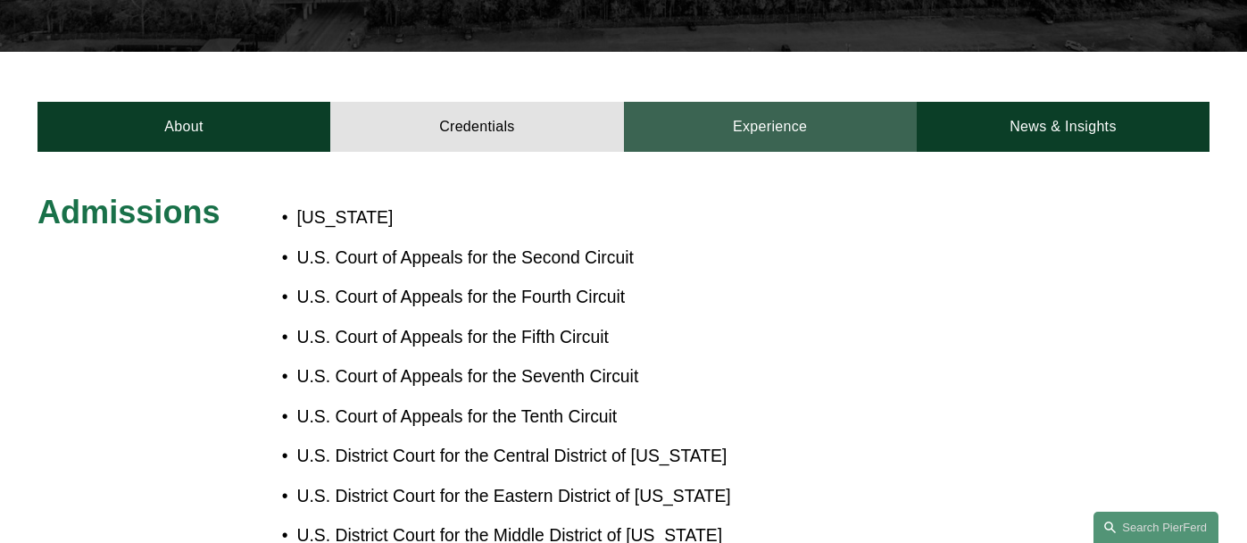
click at [774, 102] on link "Experience" at bounding box center [770, 127] width 293 height 50
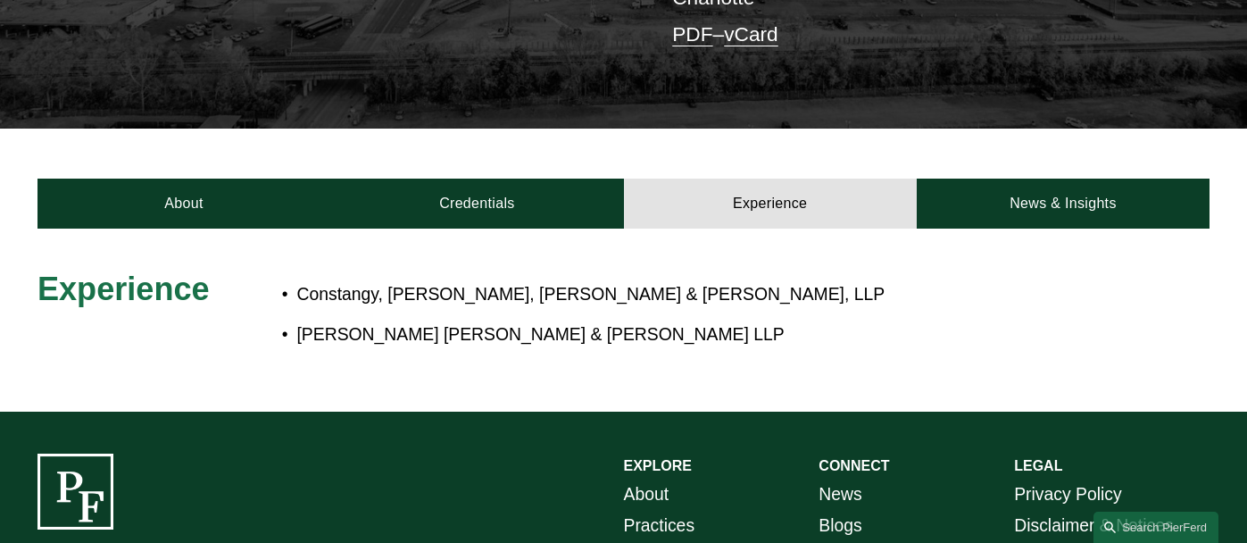
scroll to position [539, 0]
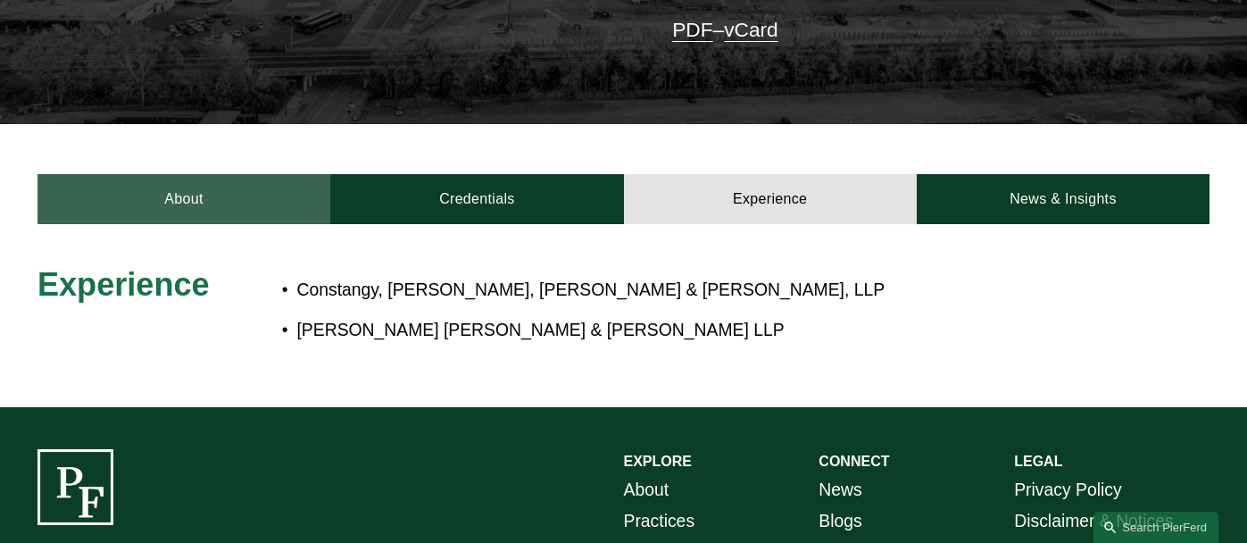
click at [192, 174] on link "About" at bounding box center [183, 199] width 293 height 50
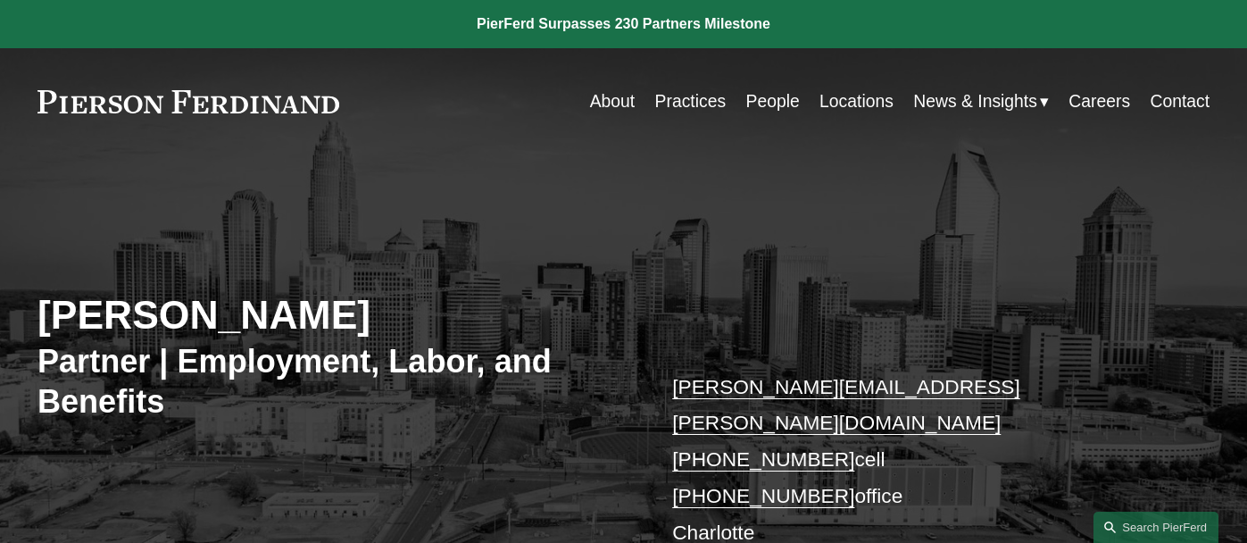
scroll to position [0, 0]
